Goal: Find specific page/section: Find specific page/section

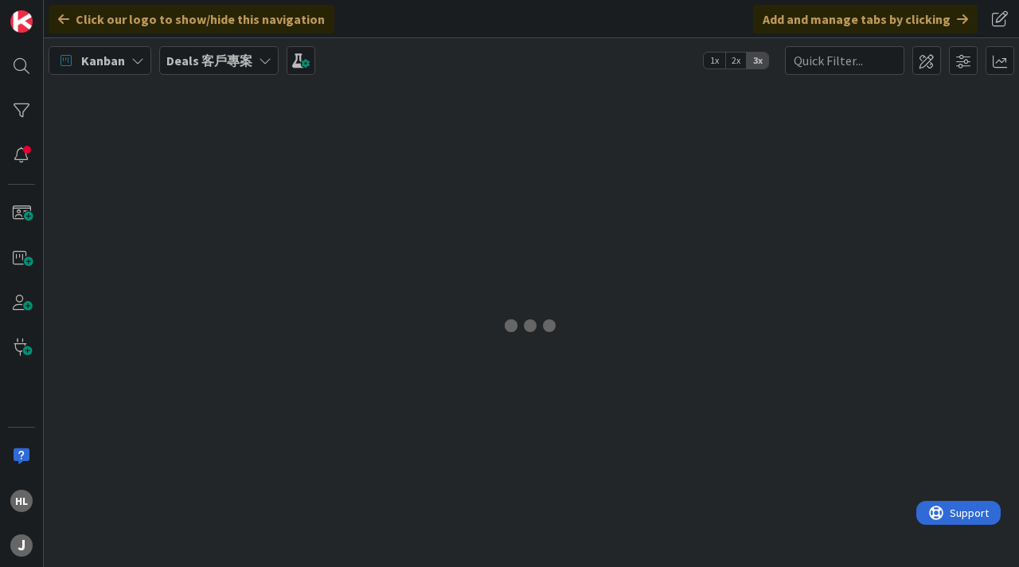
click at [233, 58] on b "Deals 客戶專案" at bounding box center [209, 61] width 86 height 16
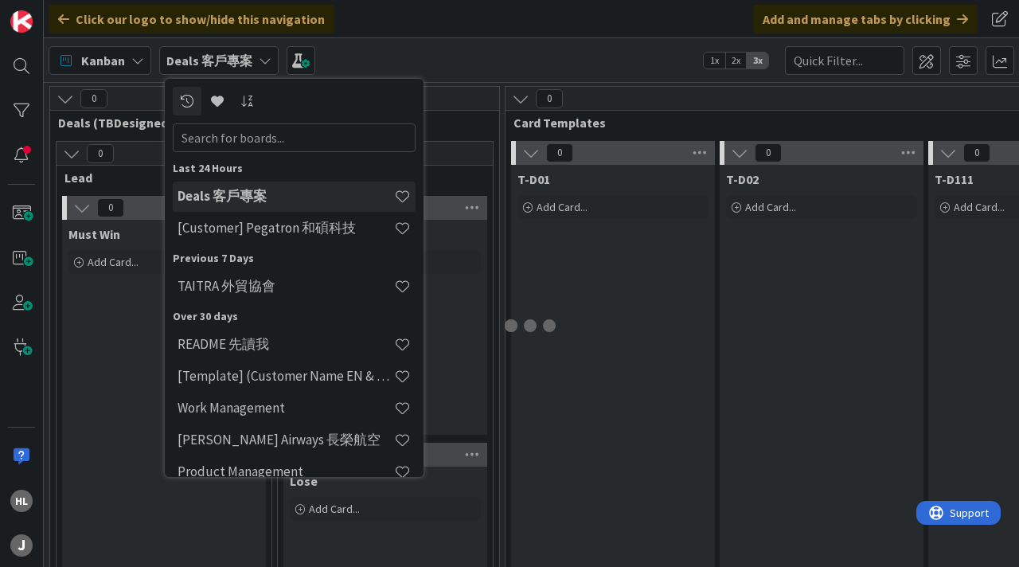
click at [233, 58] on b "Deals 客戶專案" at bounding box center [209, 61] width 86 height 16
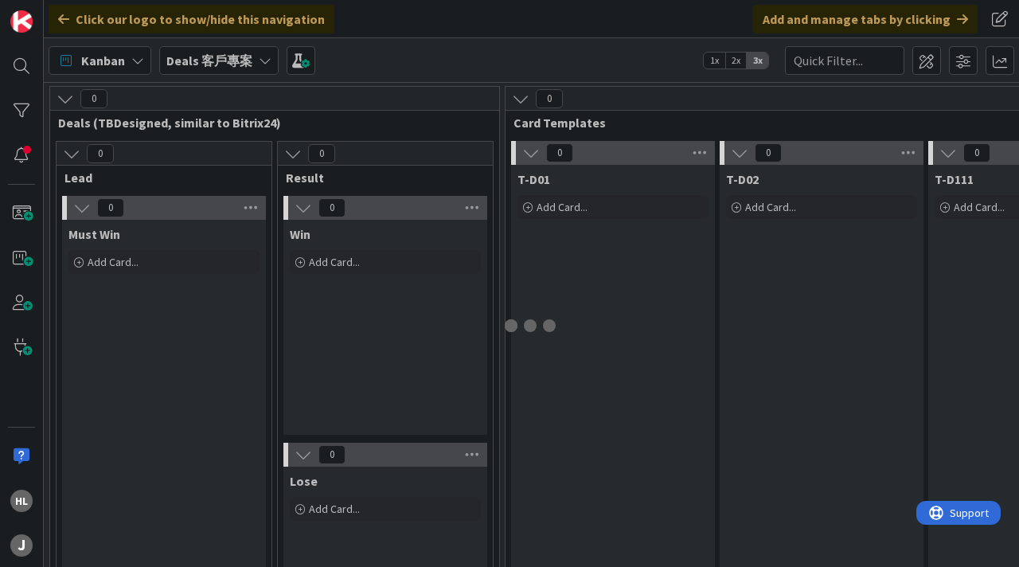
click at [233, 58] on b "Deals 客戶專案" at bounding box center [209, 61] width 86 height 16
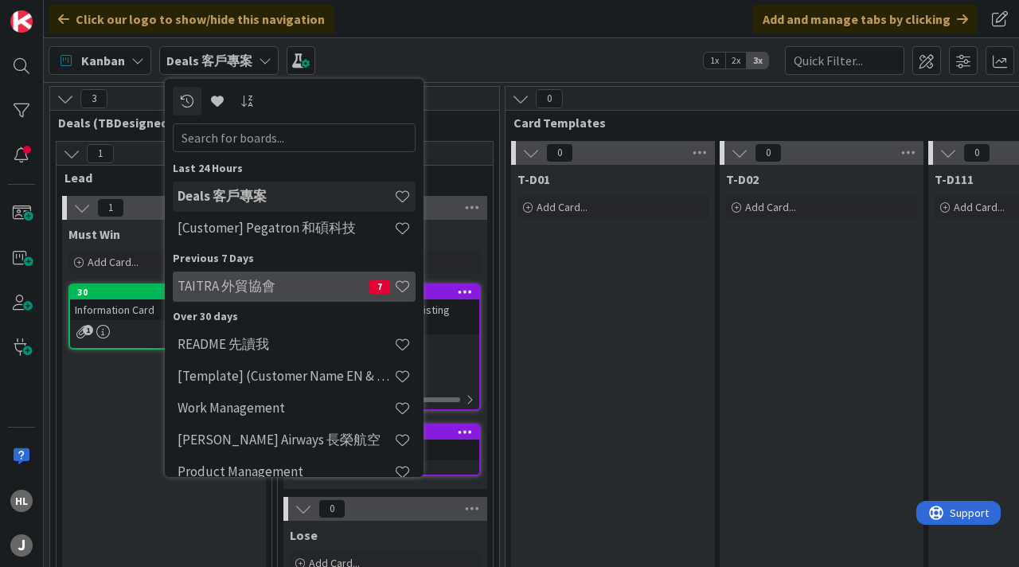
click at [273, 292] on h4 "TAITRA 外貿協會" at bounding box center [274, 286] width 192 height 16
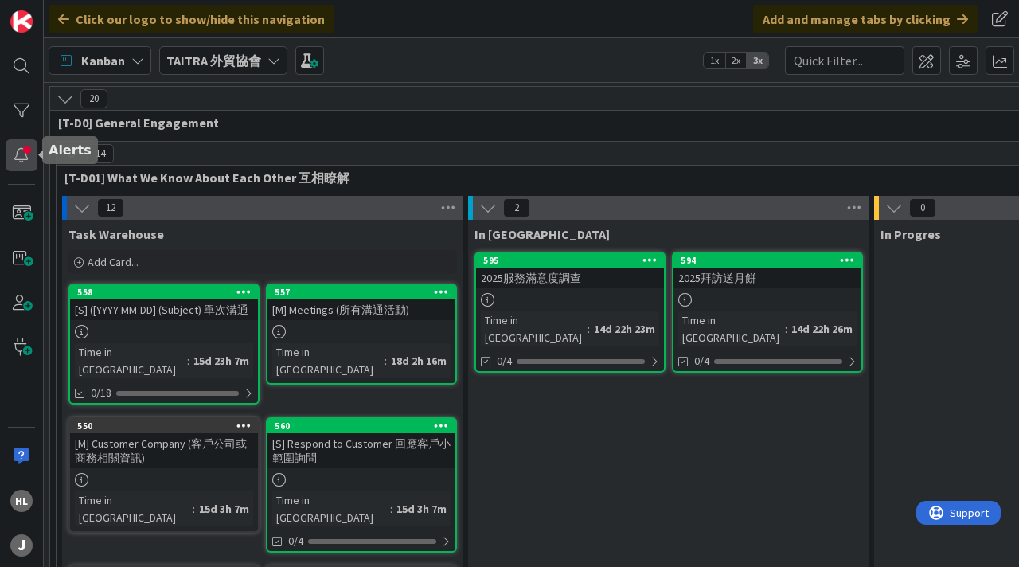
click at [22, 158] on div at bounding box center [22, 155] width 32 height 32
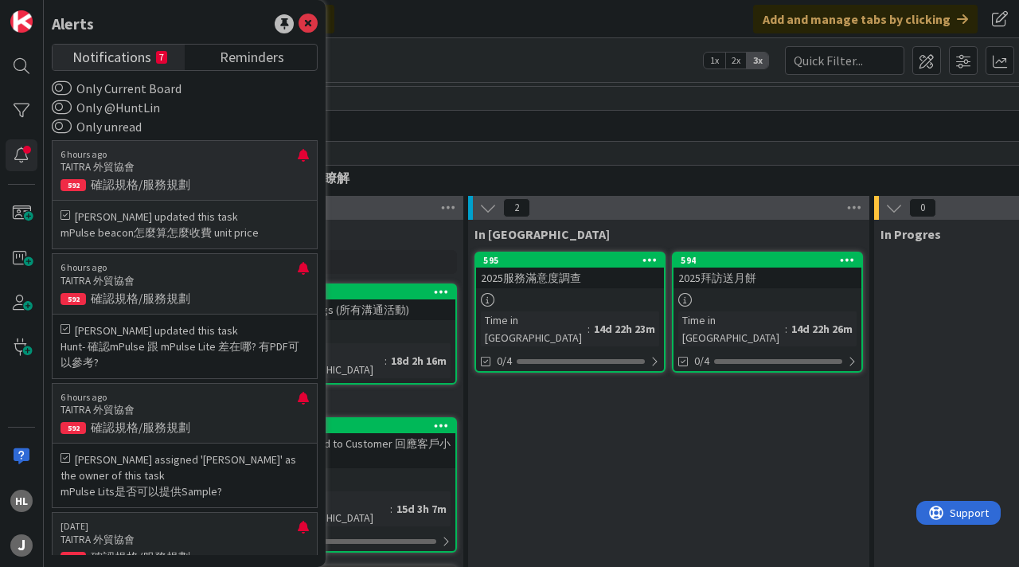
click at [163, 162] on p "TAITRA 外貿協會" at bounding box center [179, 167] width 237 height 14
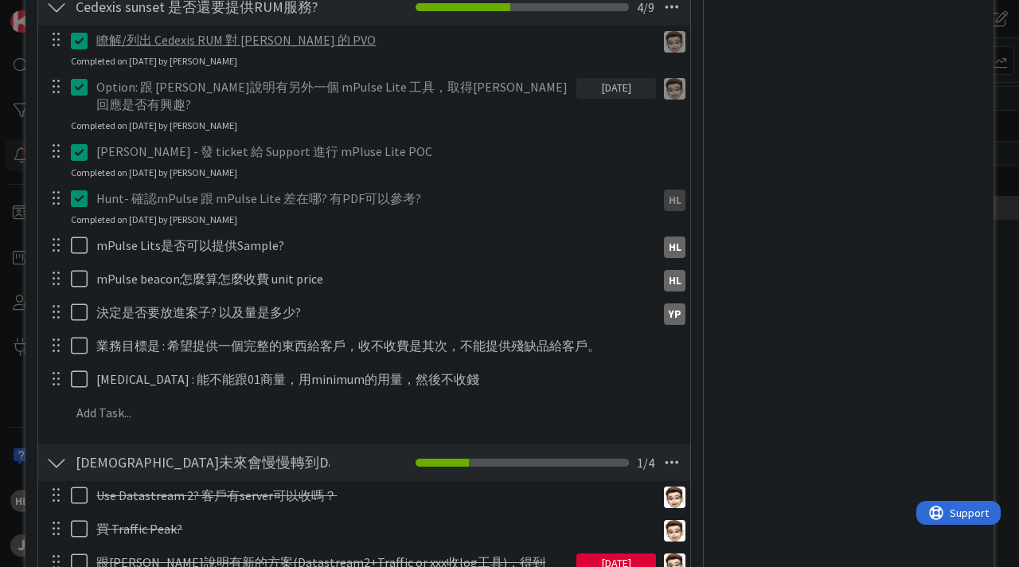
scroll to position [722, 0]
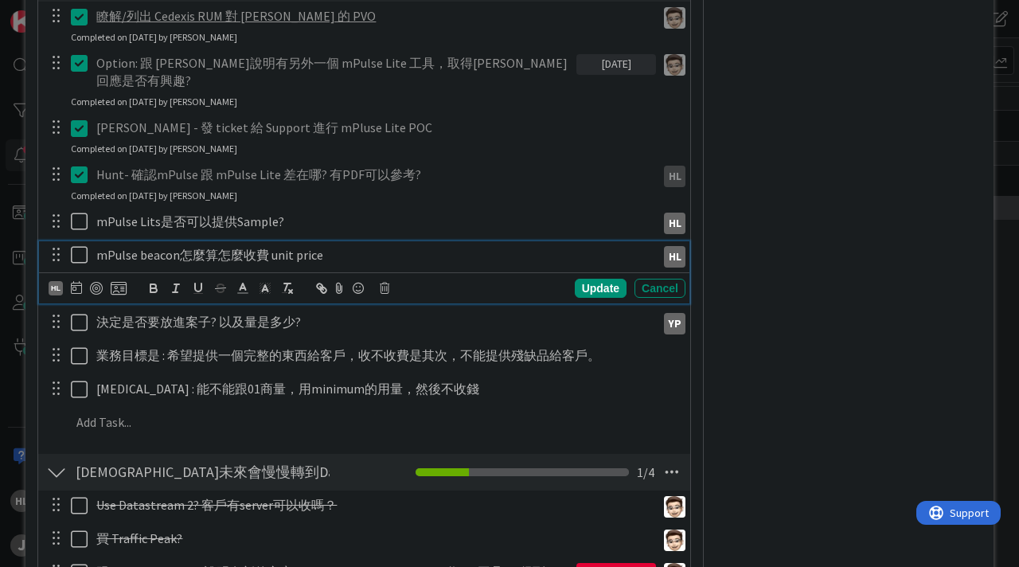
click at [80, 245] on icon at bounding box center [83, 254] width 24 height 19
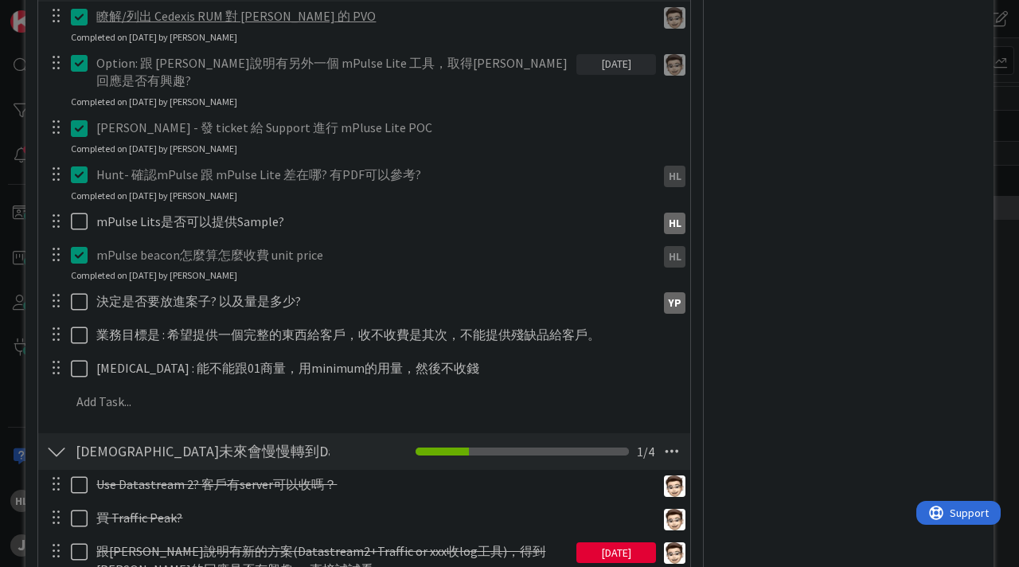
click at [80, 245] on icon at bounding box center [83, 254] width 24 height 19
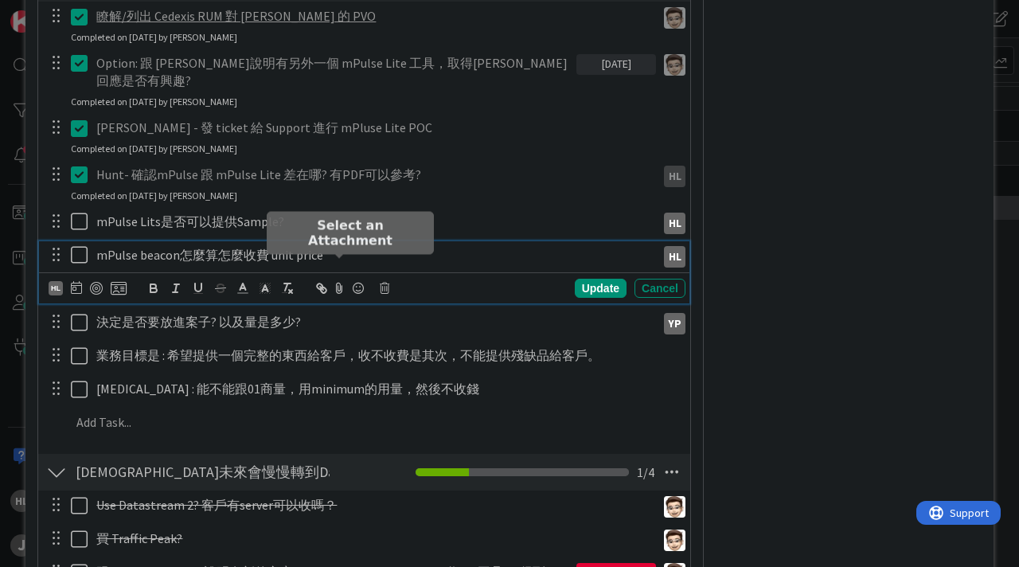
click at [337, 277] on icon at bounding box center [339, 288] width 19 height 22
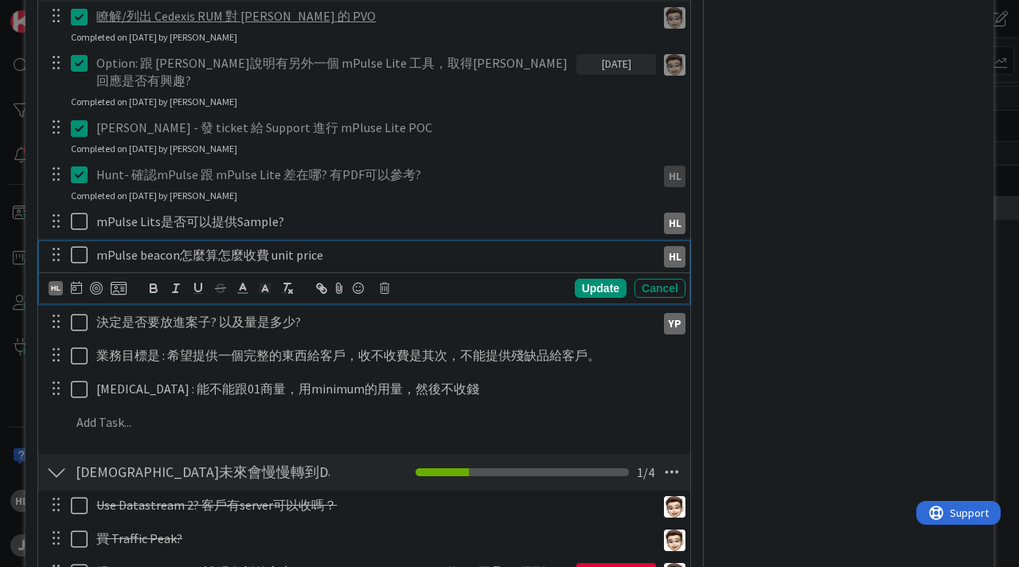
click at [260, 246] on p "mPulse beacon怎麼算怎麼收費 unit price" at bounding box center [373, 255] width 554 height 18
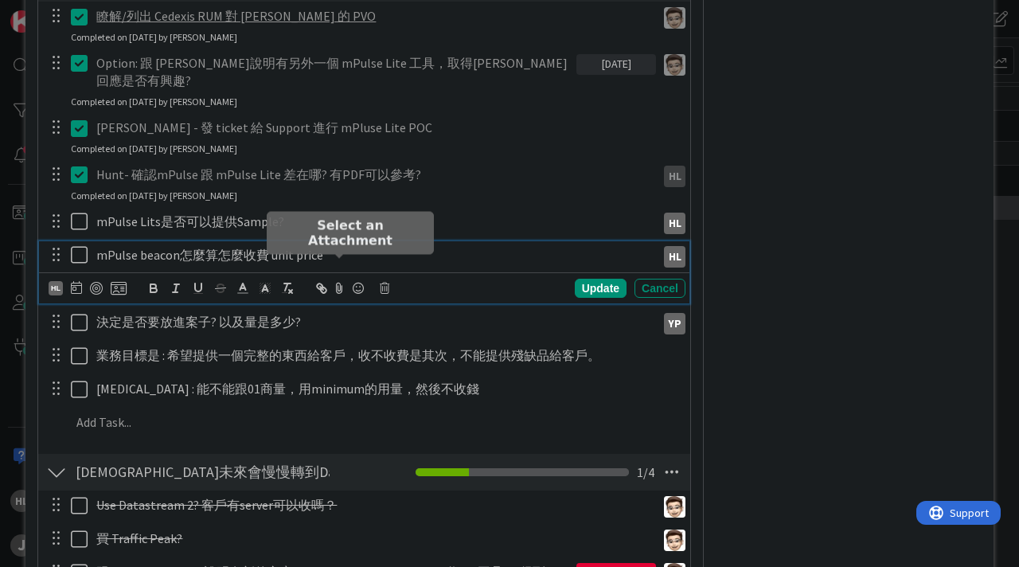
click at [342, 277] on icon at bounding box center [339, 288] width 19 height 22
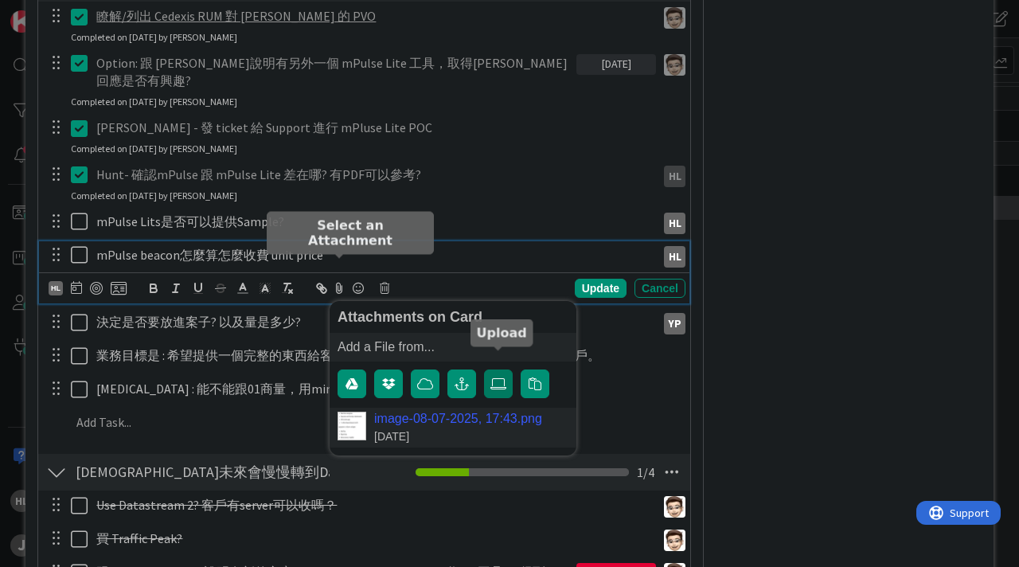
click at [499, 378] on icon at bounding box center [499, 384] width 16 height 13
click at [484, 370] on input "file" at bounding box center [484, 370] width 0 height 0
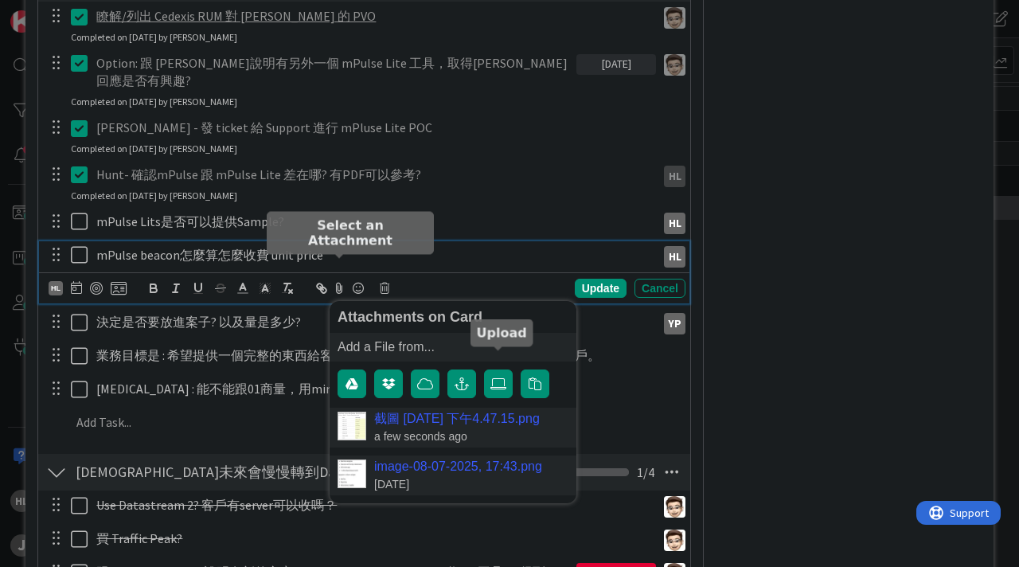
click at [353, 460] on img at bounding box center [352, 474] width 29 height 29
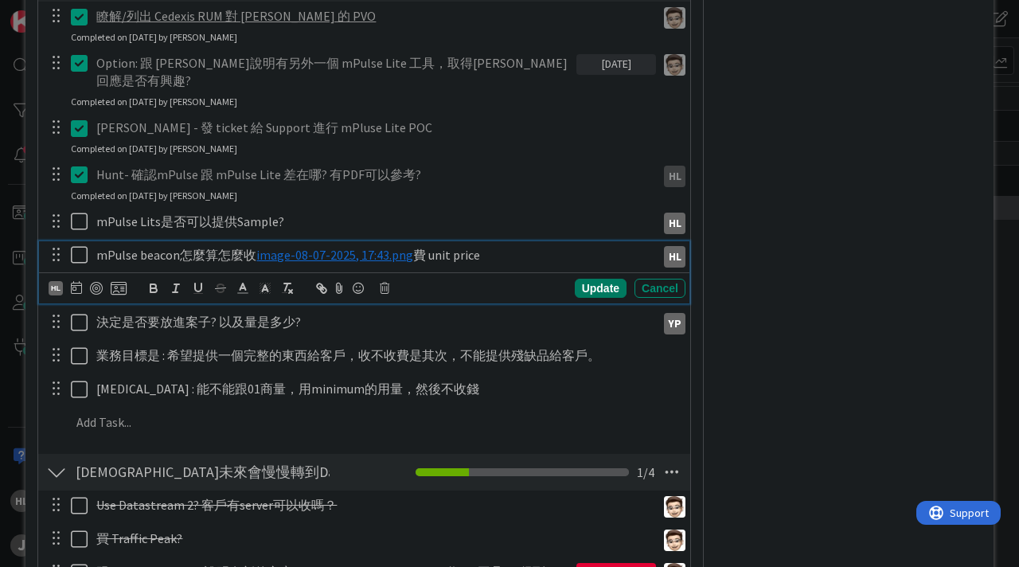
click at [604, 279] on div "Update" at bounding box center [601, 288] width 52 height 19
click at [82, 245] on icon at bounding box center [83, 254] width 24 height 19
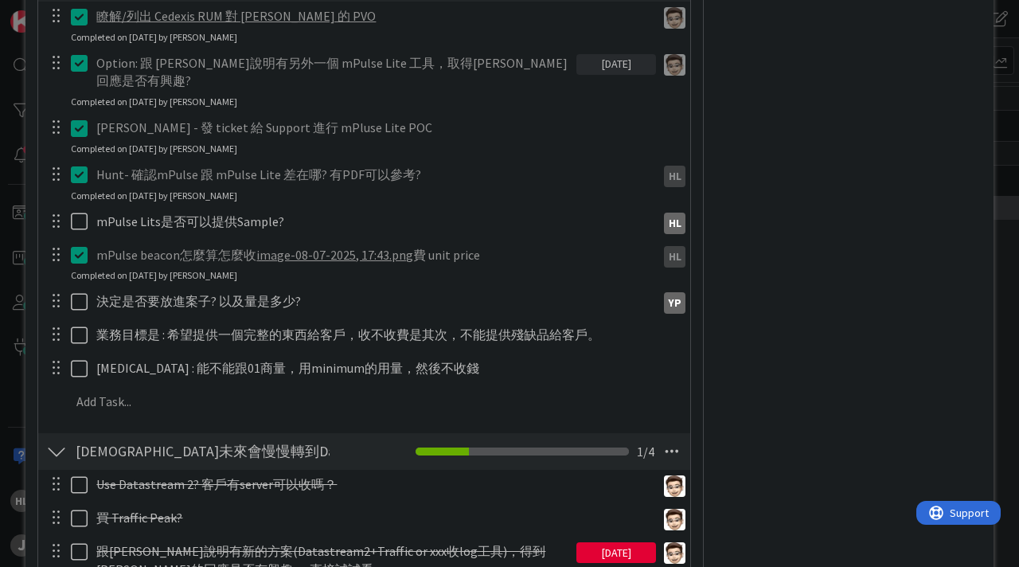
click at [305, 247] on span "image-08-07-2025, 17:43.png" at bounding box center [334, 255] width 157 height 16
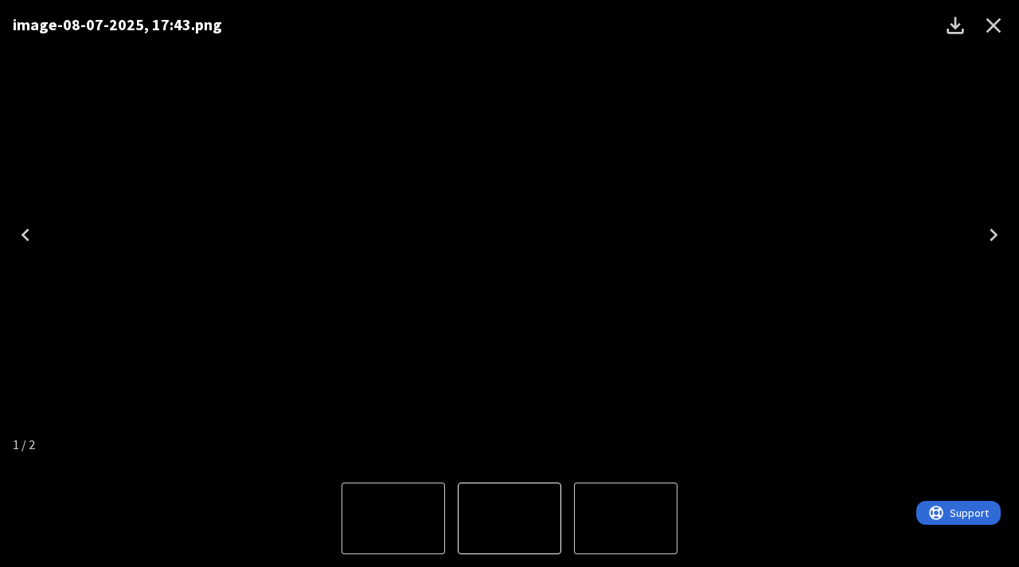
click at [483, 487] on button "1 of 2" at bounding box center [510, 519] width 104 height 72
click at [393, 519] on img "2 of 2" at bounding box center [393, 519] width 0 height 0
click at [626, 519] on img "1 of 2" at bounding box center [626, 519] width 0 height 0
click at [510, 519] on img "1 of 2" at bounding box center [510, 519] width 0 height 0
click at [393, 519] on img "2 of 2" at bounding box center [393, 519] width 0 height 0
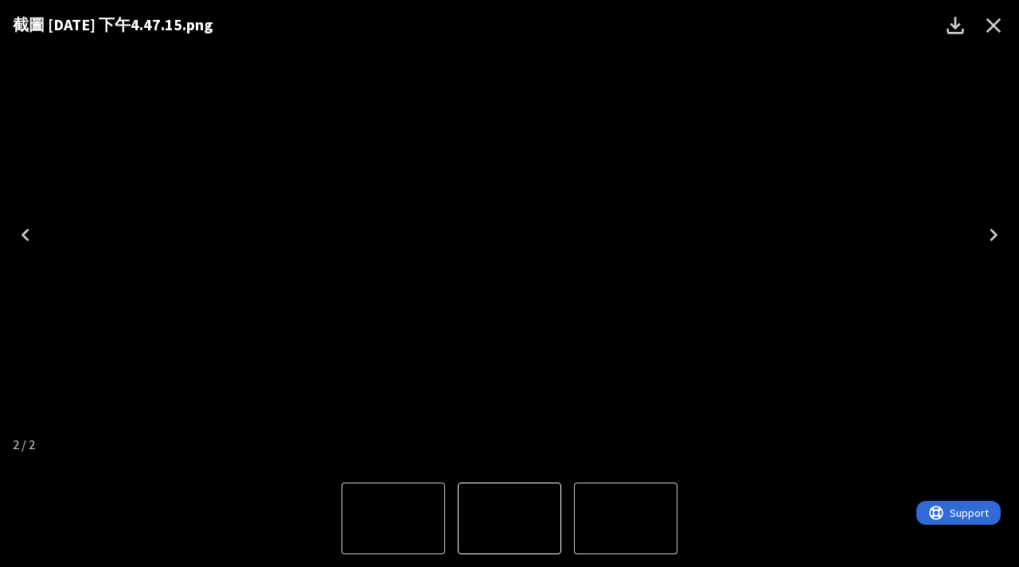
click at [1004, 22] on icon "Close" at bounding box center [993, 25] width 25 height 25
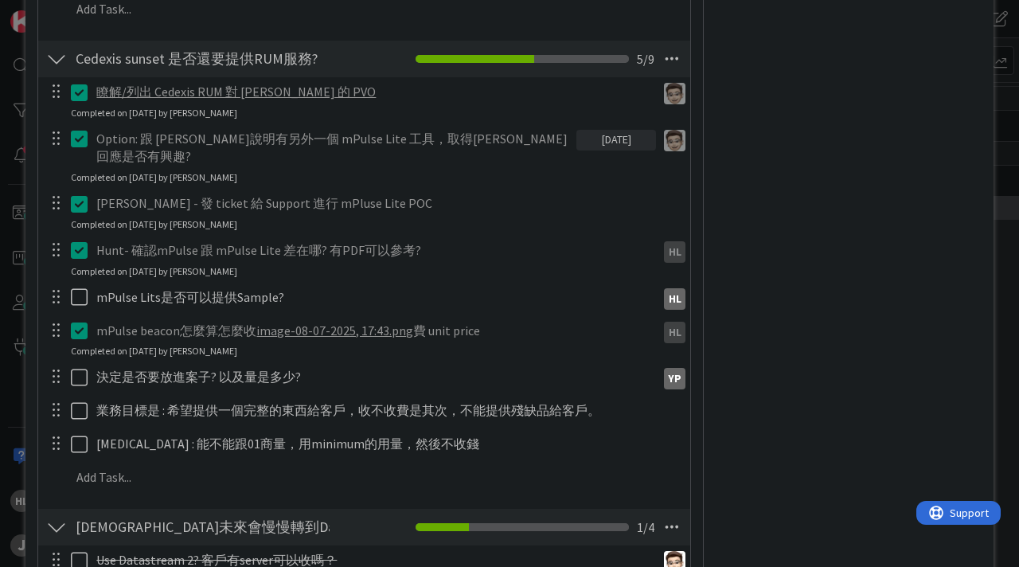
scroll to position [1324, 0]
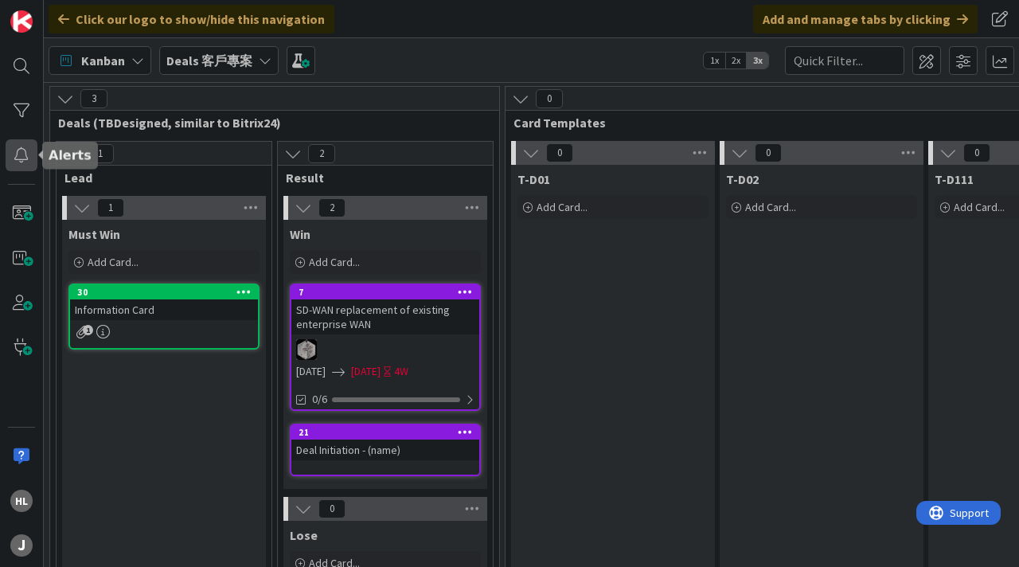
click at [15, 163] on div at bounding box center [22, 155] width 32 height 32
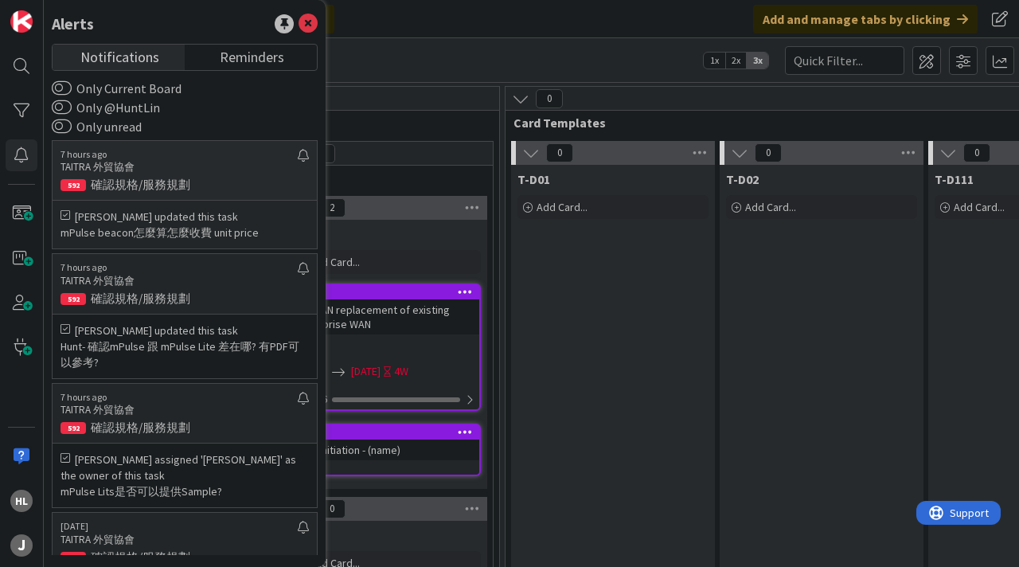
click at [182, 183] on p "確認規格/服務規劃" at bounding box center [185, 185] width 249 height 14
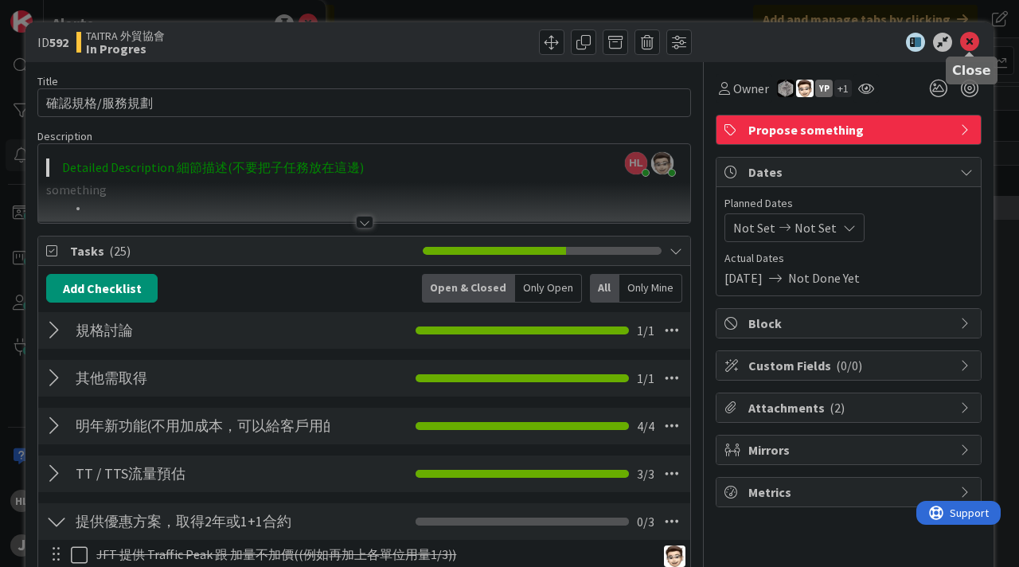
click at [972, 45] on icon at bounding box center [970, 42] width 19 height 19
